Goal: Find specific page/section: Find specific page/section

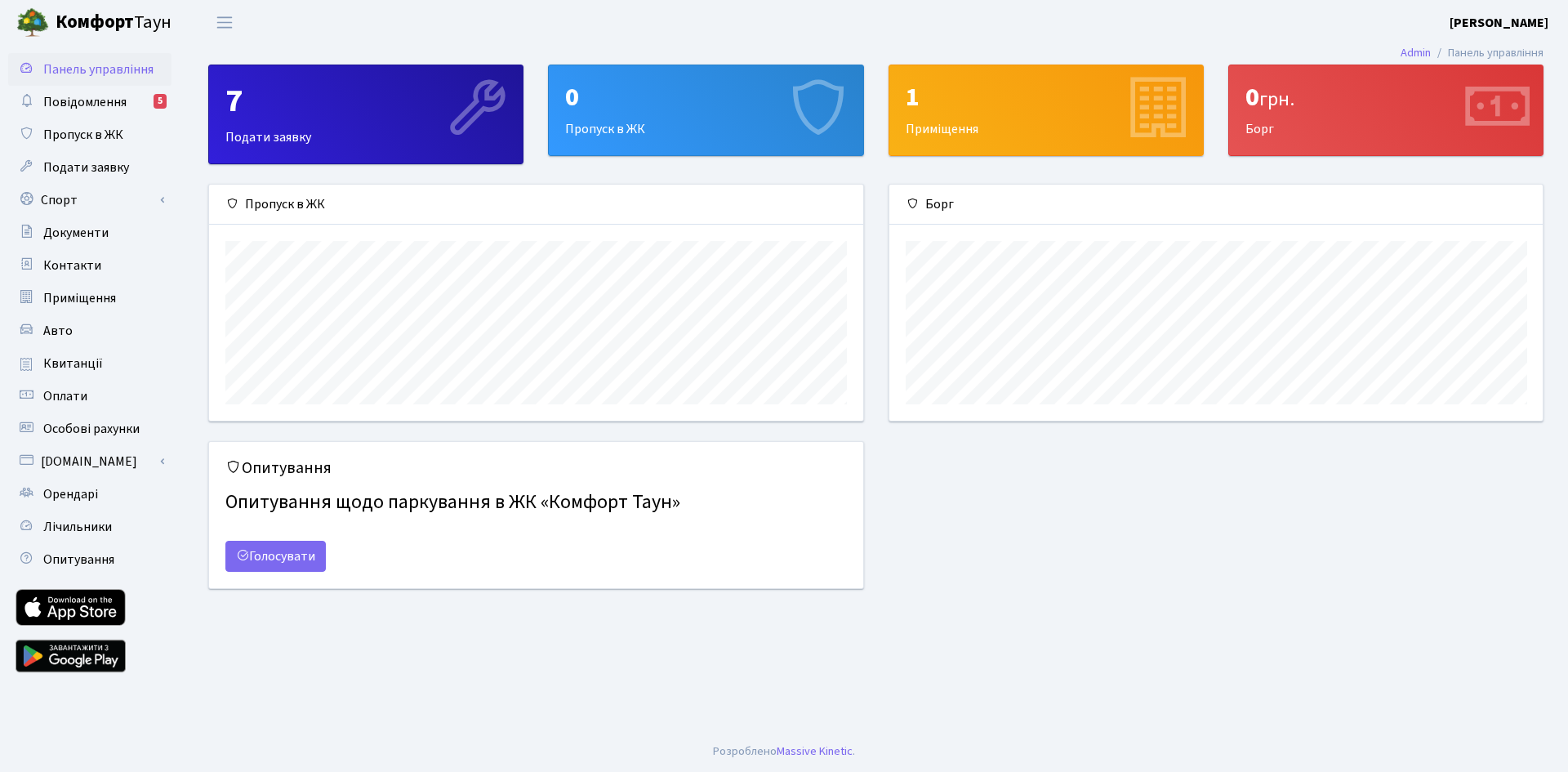
scroll to position [236, 653]
click at [78, 404] on span "Оплати" at bounding box center [64, 396] width 44 height 18
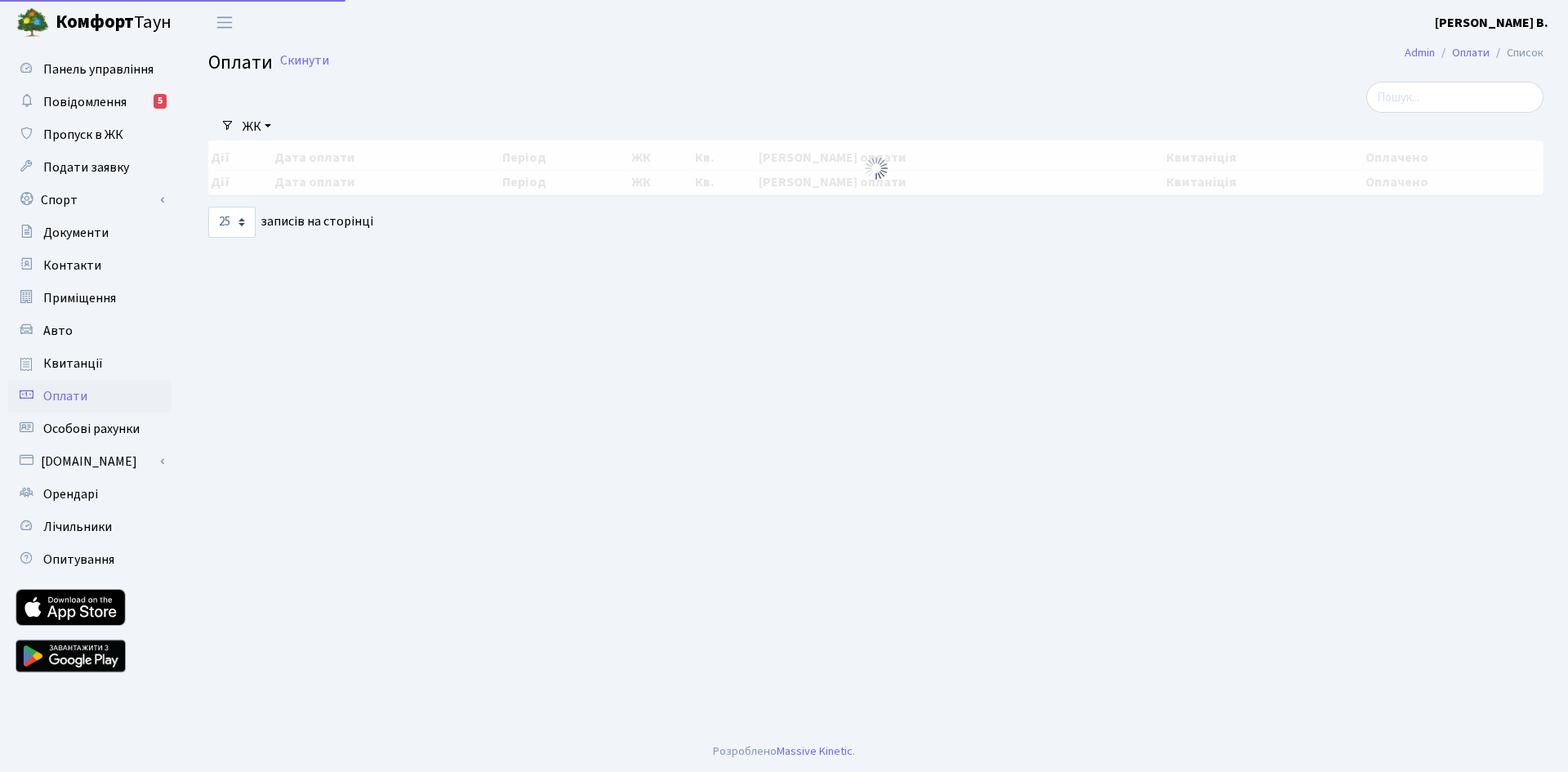
select select "25"
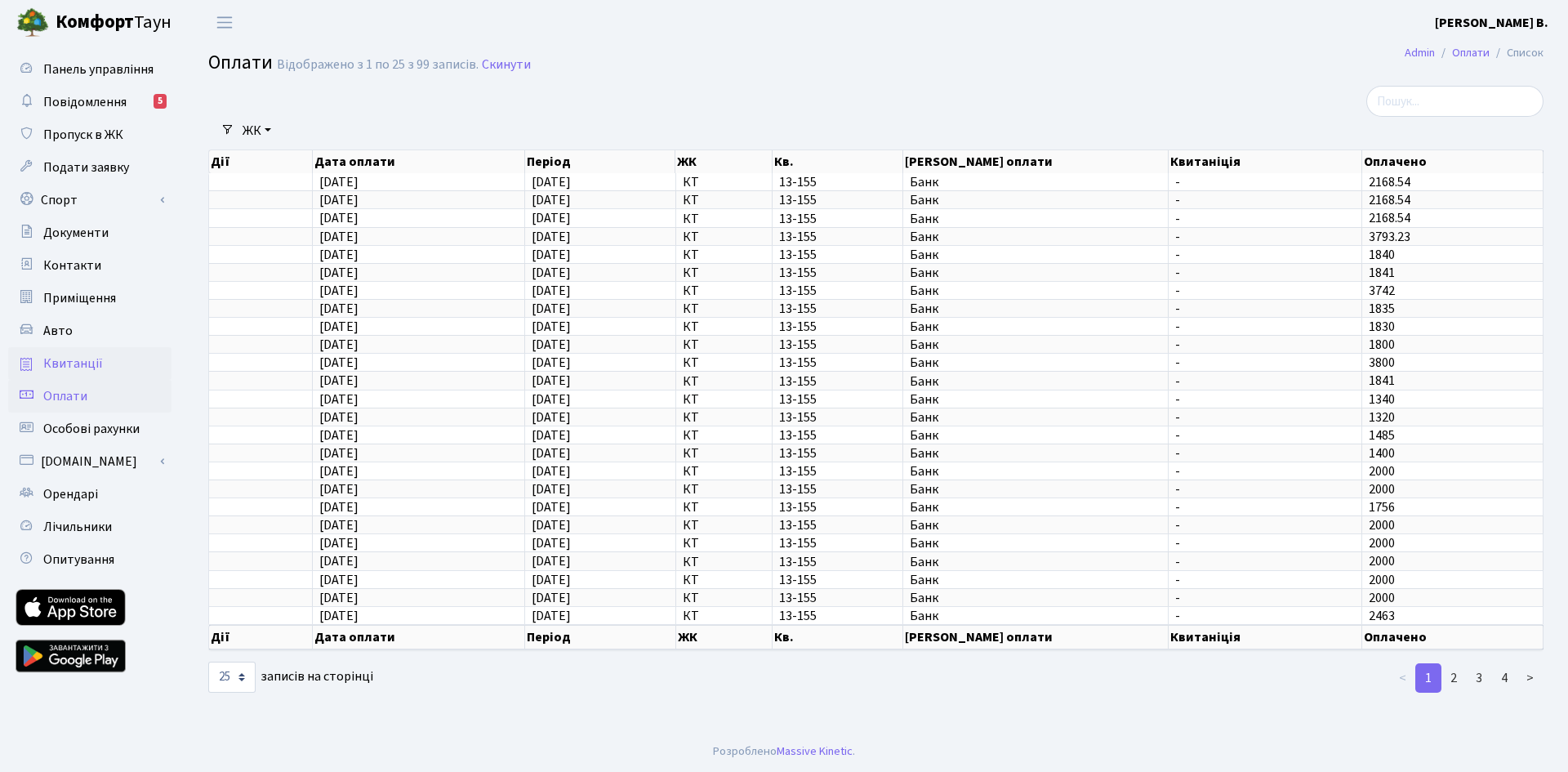
click at [56, 361] on span "Квитанції" at bounding box center [73, 363] width 59 height 18
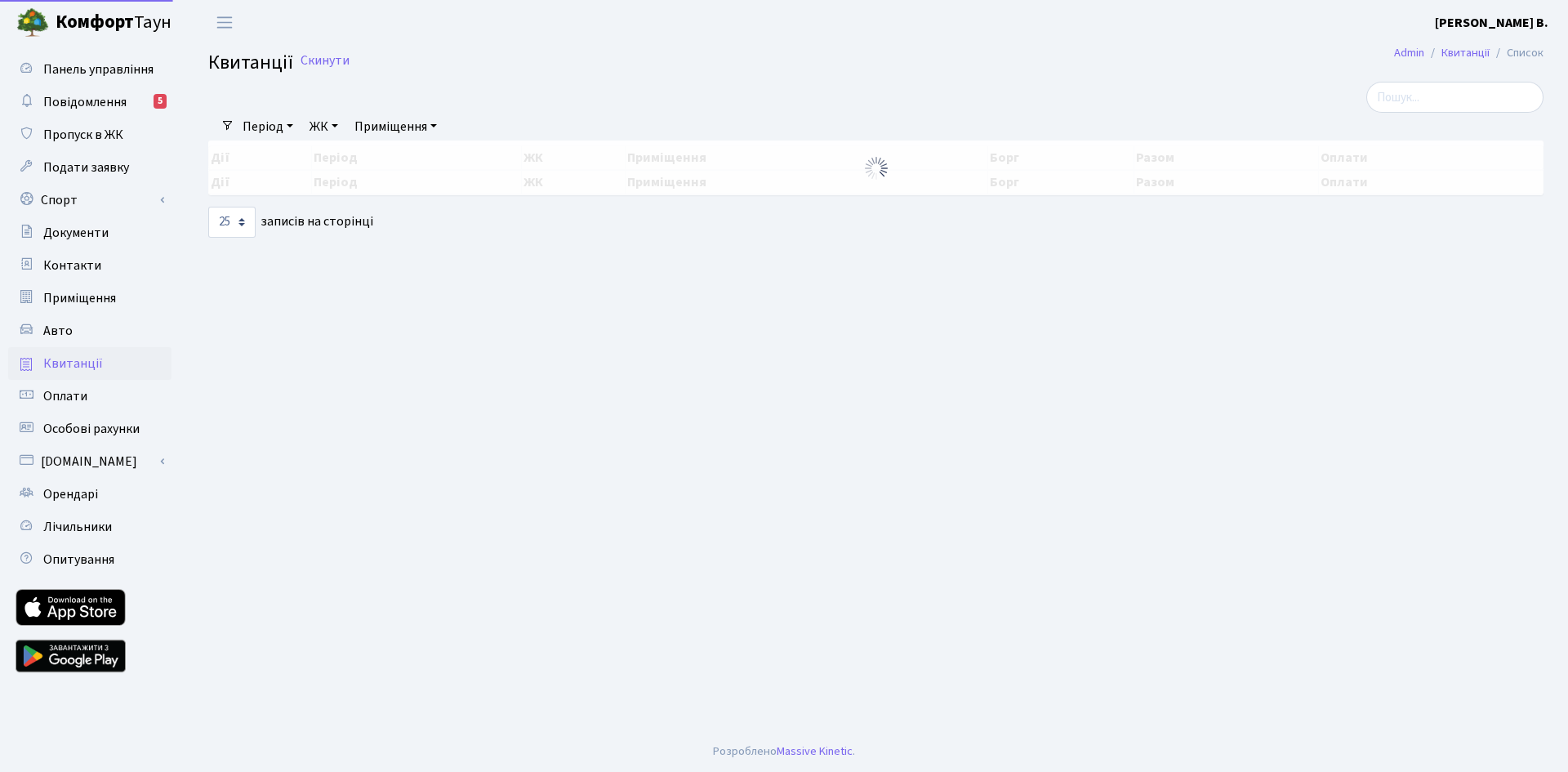
select select "25"
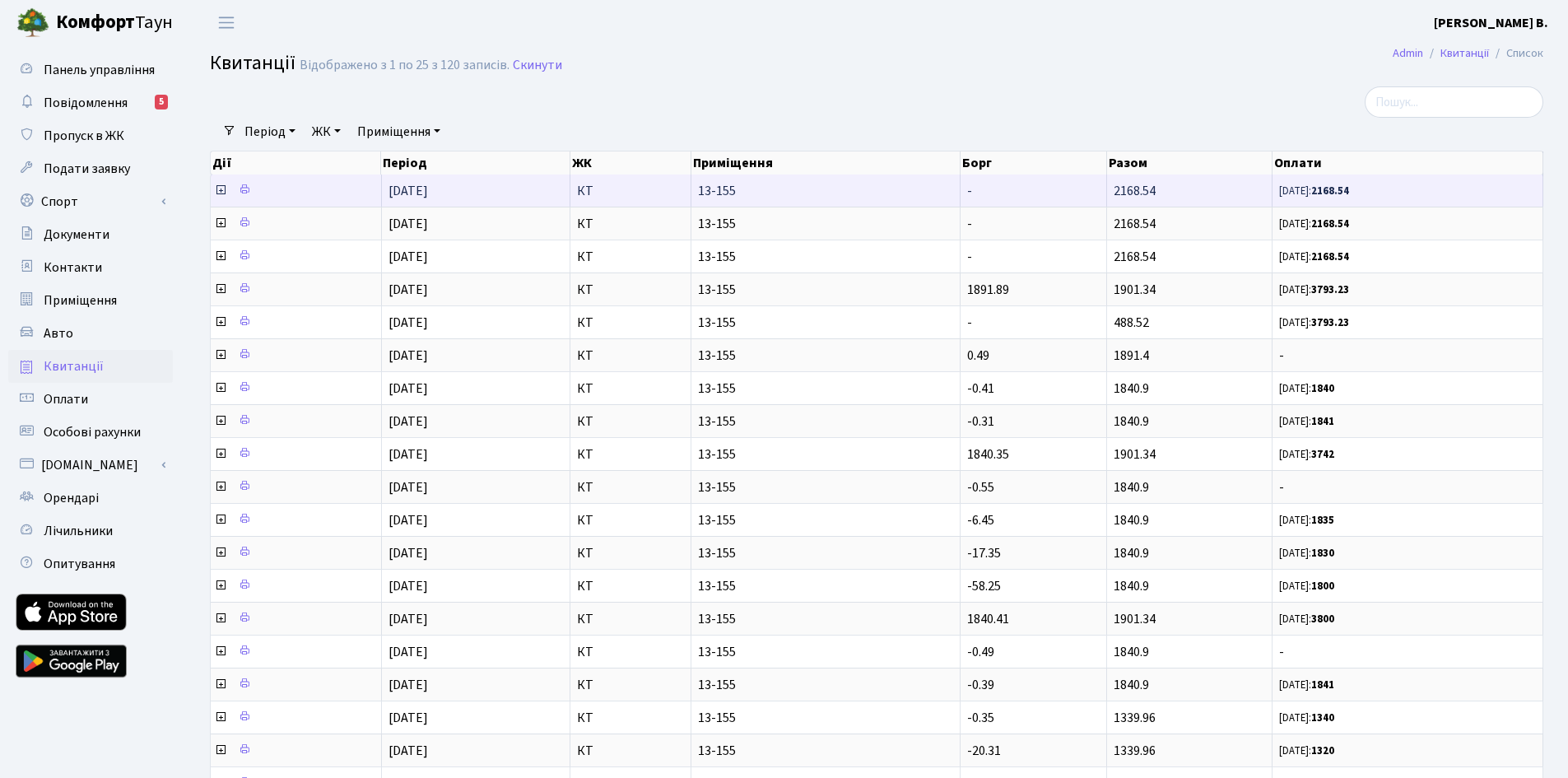
click at [221, 190] on icon at bounding box center [221, 191] width 13 height 13
